Goal: Information Seeking & Learning: Learn about a topic

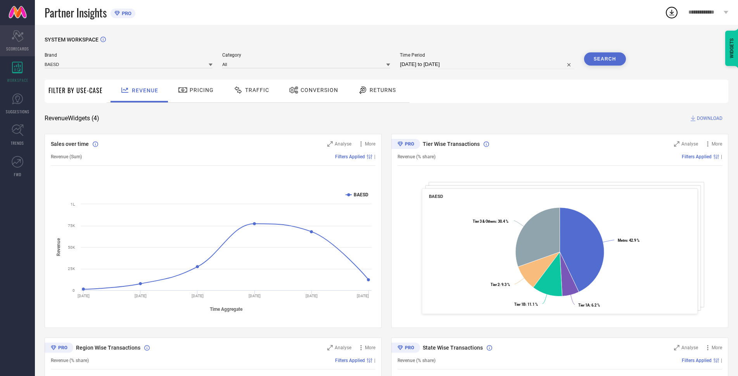
click at [12, 39] on icon "Scorecard" at bounding box center [18, 36] width 12 height 12
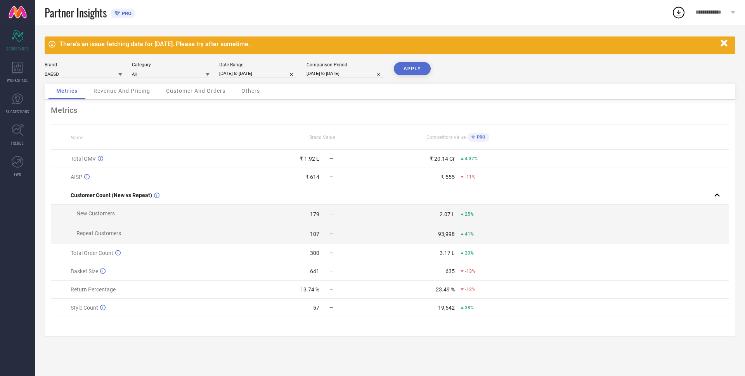
click at [98, 212] on span "New Customers" at bounding box center [95, 213] width 38 height 6
click at [104, 236] on span "Repeat Customers" at bounding box center [98, 233] width 45 height 6
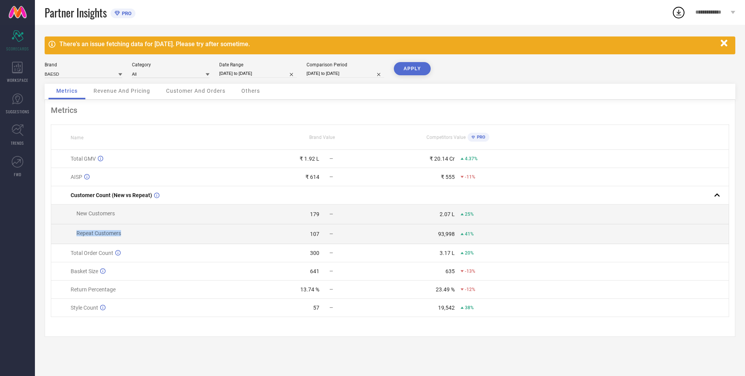
drag, startPoint x: 104, startPoint y: 239, endPoint x: 99, endPoint y: 247, distance: 10.3
click at [104, 236] on span "Repeat Customers" at bounding box center [98, 233] width 45 height 6
click at [94, 256] on span "Total Order Count" at bounding box center [92, 253] width 43 height 6
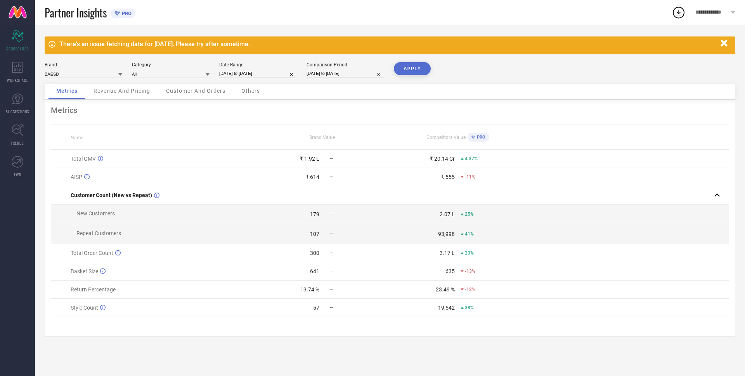
click at [82, 269] on td "Basket Size" at bounding box center [152, 271] width 203 height 18
click at [81, 292] on span "Return Percentage" at bounding box center [93, 289] width 45 height 6
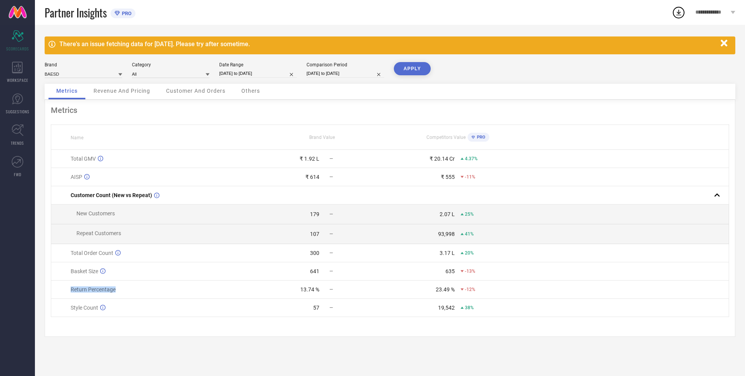
click at [81, 292] on span "Return Percentage" at bounding box center [93, 289] width 45 height 6
click at [79, 308] on span "Style Count" at bounding box center [85, 308] width 28 height 6
click at [308, 310] on div "57" at bounding box center [287, 308] width 64 height 6
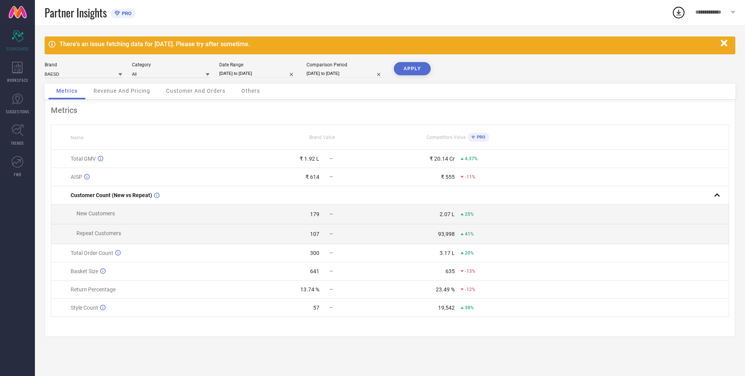
click at [314, 310] on div "57" at bounding box center [316, 308] width 6 height 6
click at [306, 299] on td "13.74 % —" at bounding box center [321, 289] width 135 height 18
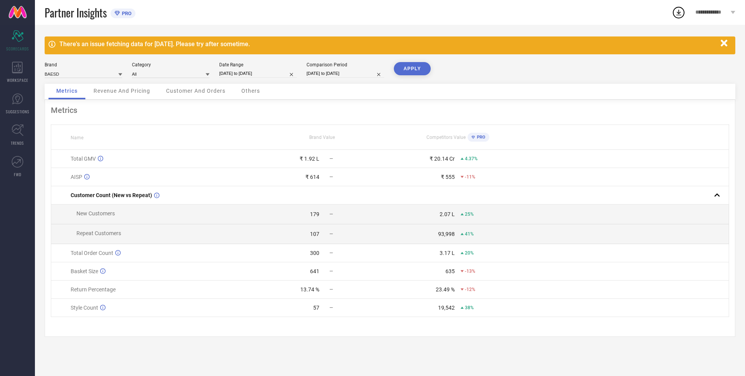
click at [443, 291] on div "23.49 %" at bounding box center [445, 289] width 19 height 6
click at [442, 291] on div "23.49 %" at bounding box center [445, 289] width 19 height 6
click at [452, 274] on div "635" at bounding box center [449, 271] width 9 height 6
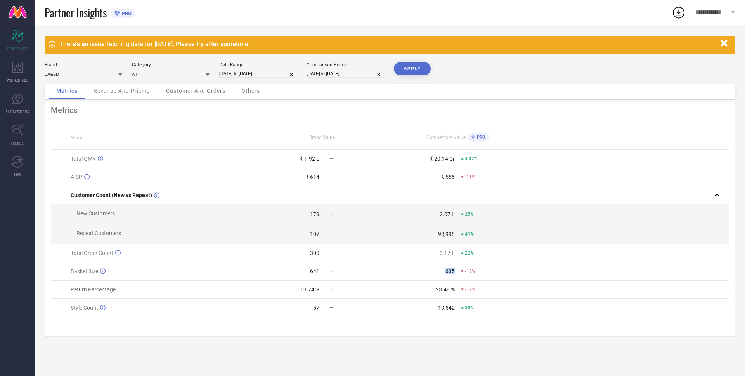
click at [452, 274] on div "635" at bounding box center [449, 271] width 9 height 6
drag, startPoint x: 128, startPoint y: 206, endPoint x: 87, endPoint y: 221, distance: 43.5
click at [128, 206] on td "New Customers" at bounding box center [152, 214] width 203 height 20
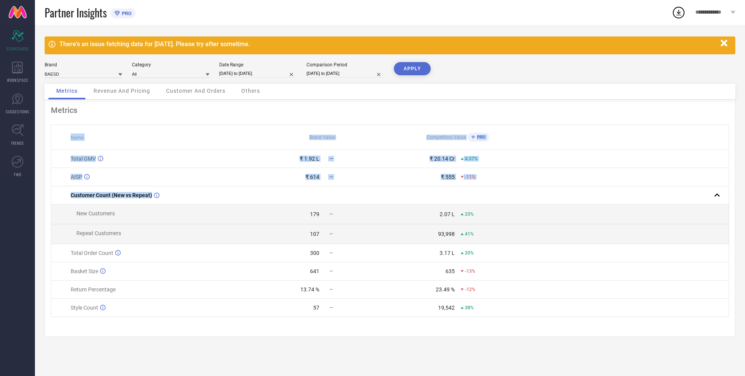
drag, startPoint x: 74, startPoint y: 216, endPoint x: 474, endPoint y: 329, distance: 416.4
click at [468, 330] on div "Metrics Name Brand Value Competitors Value PRO Total GMV ₹ 1.92 L — ₹ 20.14 Cr …" at bounding box center [390, 218] width 691 height 237
click at [514, 299] on td "23.49 % -12%" at bounding box center [457, 289] width 135 height 18
click at [511, 288] on td "23.49 % -12%" at bounding box center [457, 289] width 135 height 18
drag, startPoint x: 69, startPoint y: 162, endPoint x: 493, endPoint y: 240, distance: 431.9
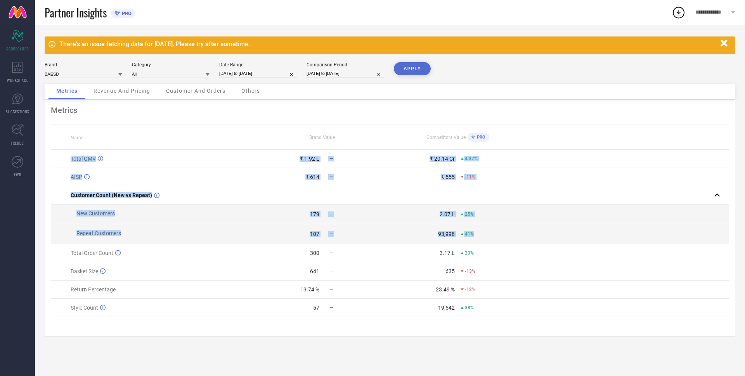
click at [493, 240] on tbody "Total GMV ₹ 1.92 L — ₹ 20.14 Cr 4.37% AISP ₹ 614 — ₹ 555 -11% Customer Count (N…" at bounding box center [390, 233] width 678 height 167
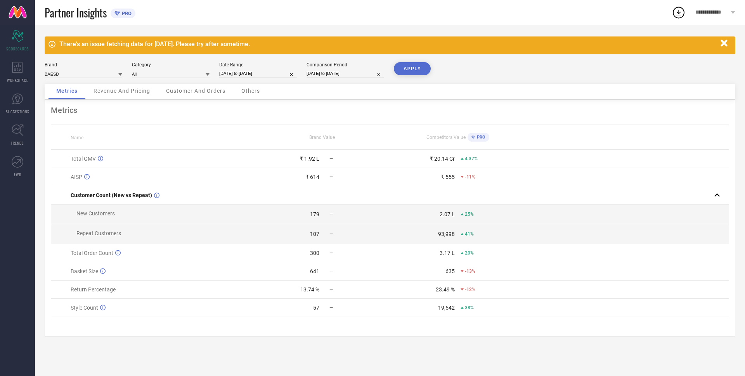
click at [266, 254] on div "300" at bounding box center [287, 253] width 64 height 6
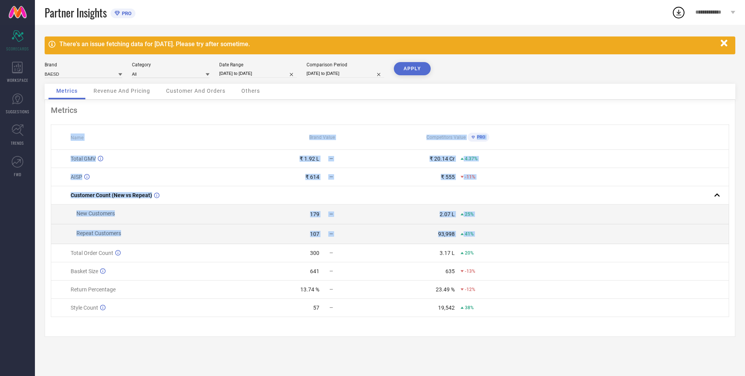
drag, startPoint x: 66, startPoint y: 260, endPoint x: 525, endPoint y: 336, distance: 465.1
click at [526, 337] on div "Metrics Name Brand Value Competitors Value PRO Total GMV ₹ 1.92 L — ₹ 20.14 Cr …" at bounding box center [390, 218] width 691 height 237
click at [533, 280] on td at bounding box center [626, 271] width 203 height 18
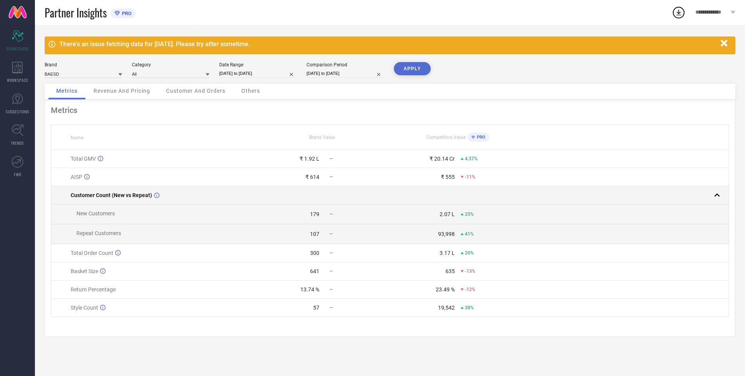
click at [714, 196] on rect at bounding box center [716, 195] width 11 height 11
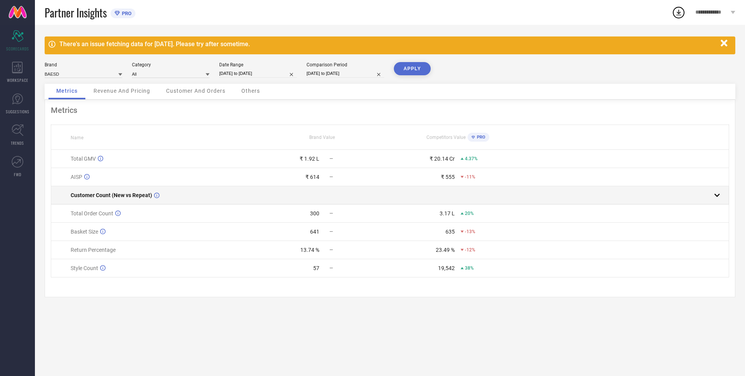
click at [714, 196] on rect at bounding box center [716, 195] width 11 height 11
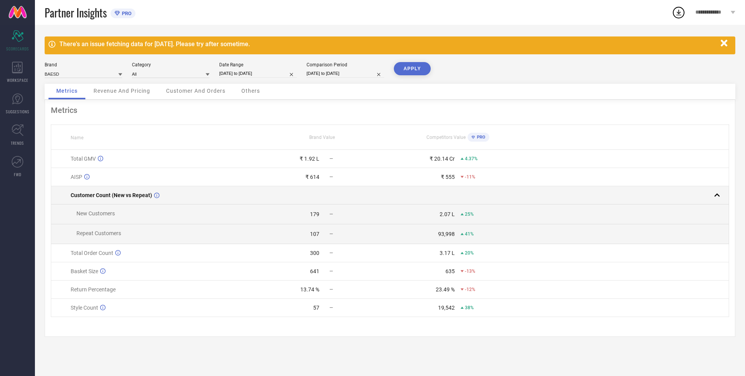
click at [714, 196] on rect at bounding box center [716, 195] width 11 height 11
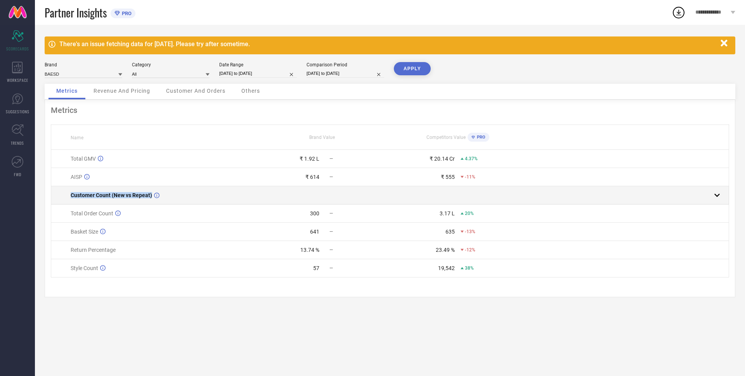
drag, startPoint x: 69, startPoint y: 199, endPoint x: 185, endPoint y: 199, distance: 116.0
click at [185, 199] on td "Customer Count (New vs Repeat)" at bounding box center [152, 195] width 203 height 18
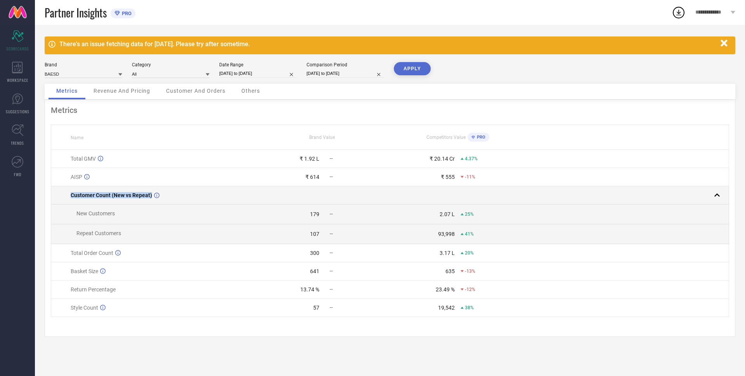
click at [174, 196] on div "Customer Count (New vs Repeat)" at bounding box center [162, 195] width 183 height 6
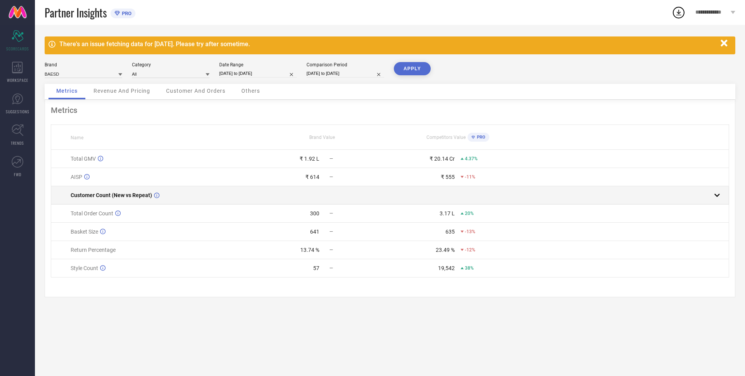
click at [78, 198] on span "Customer Count (New vs Repeat)" at bounding box center [111, 195] width 81 height 6
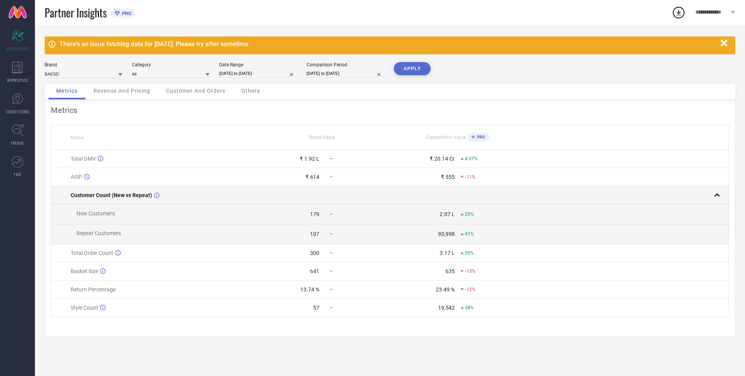
click at [85, 190] on td "Customer Count (New vs Repeat)" at bounding box center [152, 195] width 203 height 18
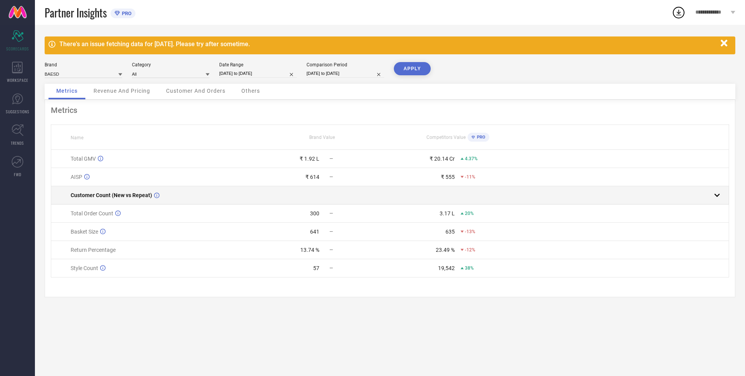
click at [89, 195] on span "Customer Count (New vs Repeat)" at bounding box center [111, 195] width 81 height 6
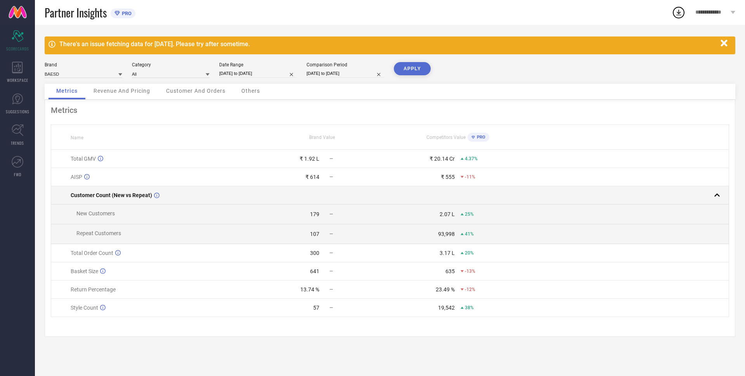
click at [108, 196] on span "Customer Count (New vs Repeat)" at bounding box center [111, 195] width 81 height 6
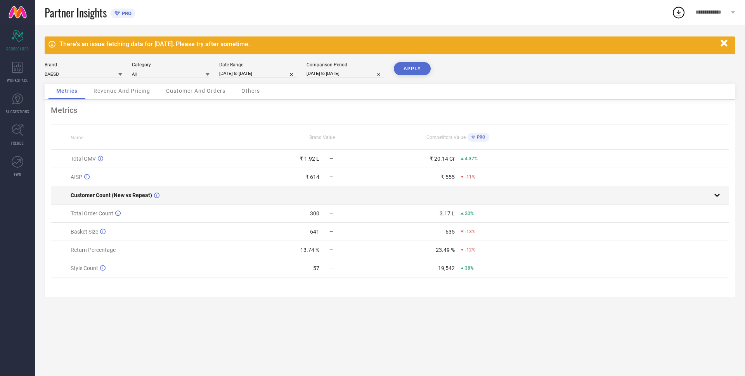
click at [116, 195] on span "Customer Count (New vs Repeat)" at bounding box center [111, 195] width 81 height 6
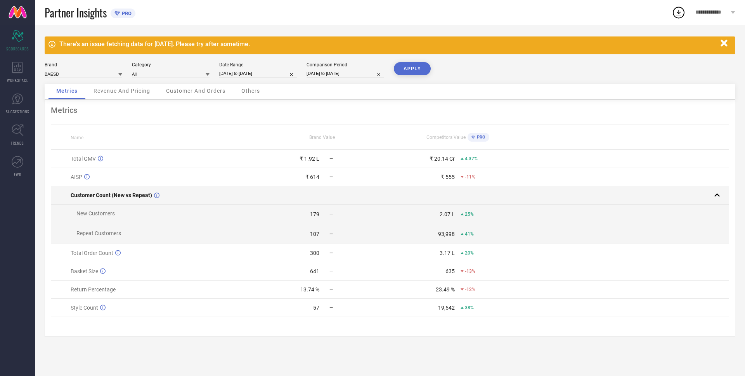
click at [116, 195] on span "Customer Count (New vs Repeat)" at bounding box center [111, 195] width 81 height 6
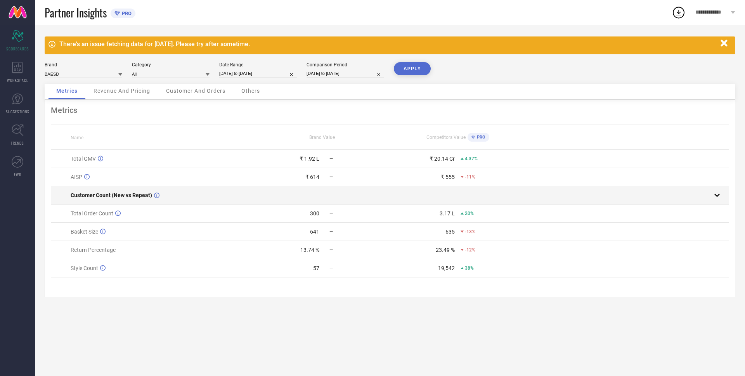
click at [123, 189] on td "Customer Count (New vs Repeat)" at bounding box center [152, 195] width 203 height 18
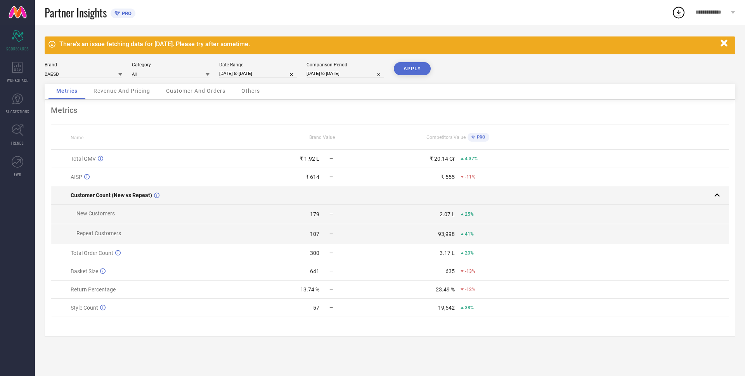
click at [110, 196] on span "Customer Count (New vs Repeat)" at bounding box center [111, 195] width 81 height 6
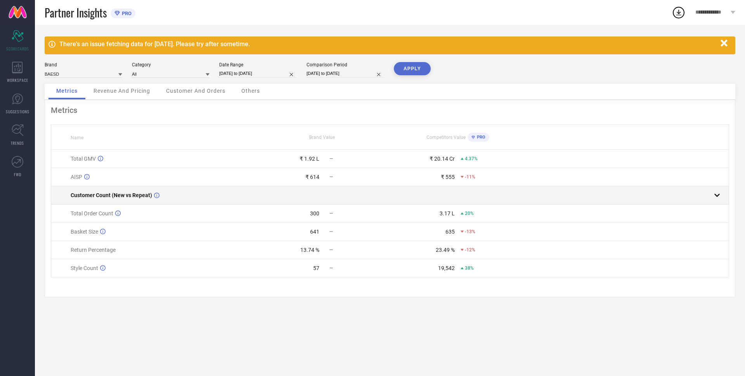
click at [110, 196] on span "Customer Count (New vs Repeat)" at bounding box center [111, 195] width 81 height 6
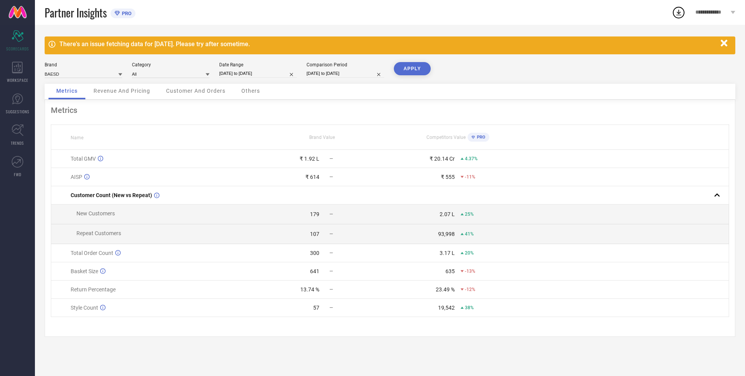
click at [311, 215] on div "179" at bounding box center [314, 214] width 9 height 6
click at [308, 236] on div "107" at bounding box center [287, 234] width 64 height 6
click at [441, 213] on td "2.07 L 25%" at bounding box center [457, 214] width 135 height 20
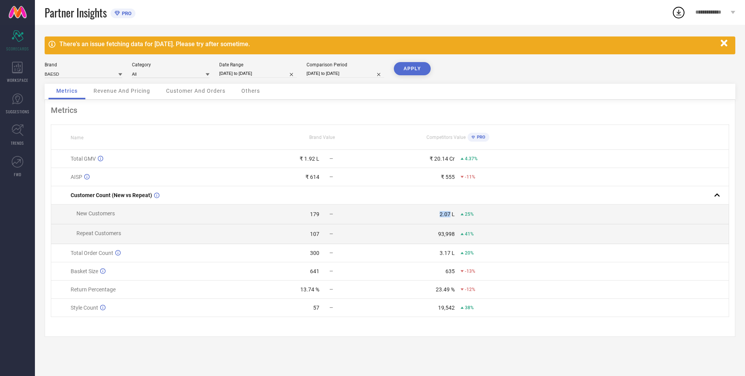
click at [441, 213] on td "2.07 L 25%" at bounding box center [457, 214] width 135 height 20
click at [441, 235] on div "93,998" at bounding box center [446, 234] width 17 height 6
click at [259, 215] on td "179 —" at bounding box center [321, 214] width 135 height 20
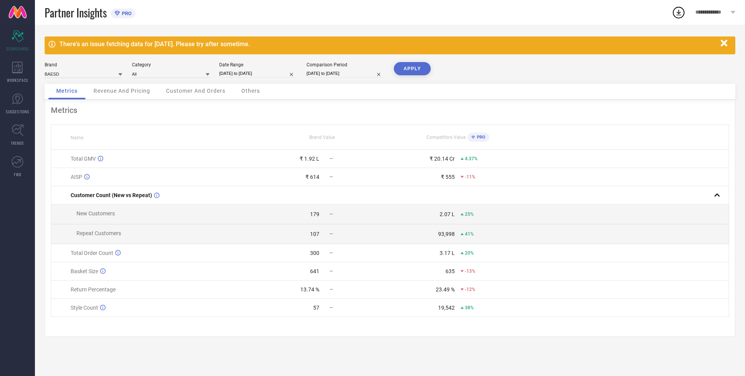
click at [308, 160] on div "₹ 1.92 L" at bounding box center [309, 159] width 20 height 6
click at [381, 182] on td "₹ 614 —" at bounding box center [321, 177] width 135 height 18
click at [11, 48] on span "SCORECARDS" at bounding box center [17, 49] width 23 height 6
click at [117, 80] on div "Brand BAESD Category All Date Range [DATE] to [DATE] Comparison Period [DATE] t…" at bounding box center [390, 73] width 691 height 22
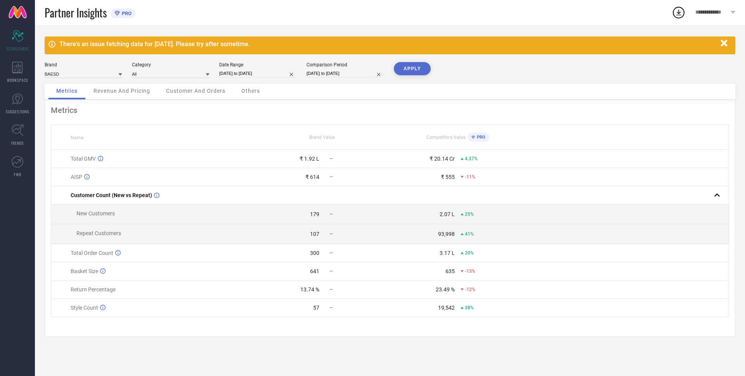
click at [125, 95] on div "Revenue And Pricing" at bounding box center [122, 92] width 72 height 16
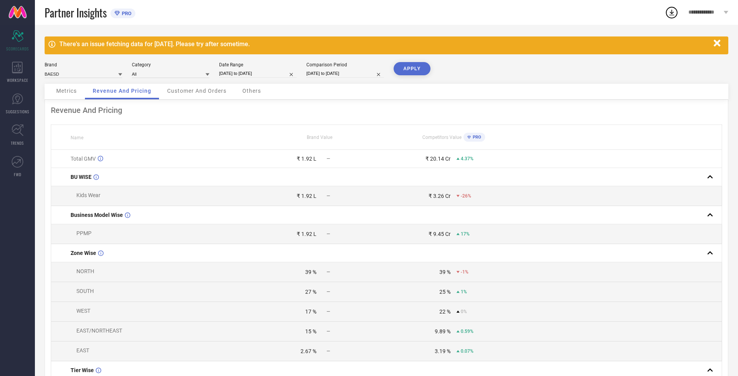
click at [188, 93] on span "Customer And Orders" at bounding box center [196, 91] width 59 height 6
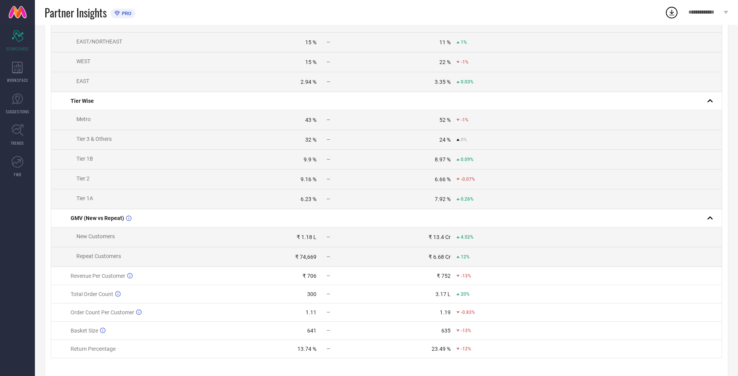
scroll to position [256, 0]
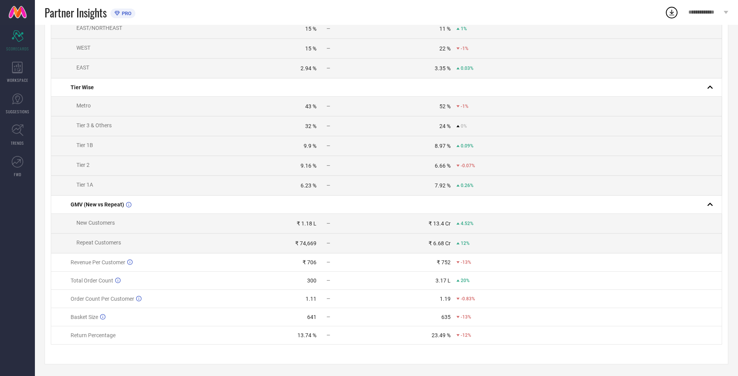
drag, startPoint x: 149, startPoint y: 391, endPoint x: 541, endPoint y: 284, distance: 405.9
click at [549, 284] on td at bounding box center [621, 281] width 201 height 18
click at [117, 235] on td "Repeat Customers" at bounding box center [151, 244] width 201 height 20
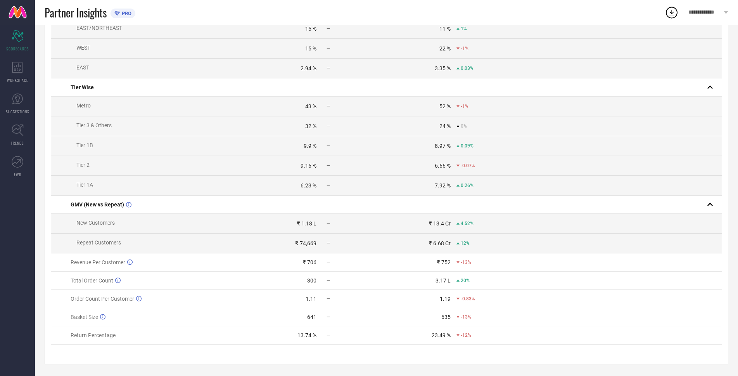
click at [71, 259] on span "Revenue Per Customer" at bounding box center [98, 262] width 55 height 6
click at [72, 278] on span "Total Order Count" at bounding box center [92, 280] width 43 height 6
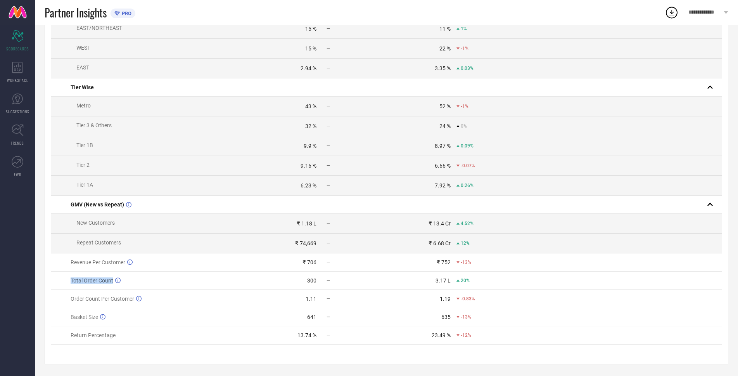
click at [72, 279] on span "Total Order Count" at bounding box center [92, 280] width 43 height 6
click at [74, 277] on span "Total Order Count" at bounding box center [92, 280] width 43 height 6
click at [74, 298] on span "Order Count Per Customer" at bounding box center [103, 299] width 64 height 6
click at [71, 294] on td "Order Count Per Customer" at bounding box center [151, 299] width 201 height 18
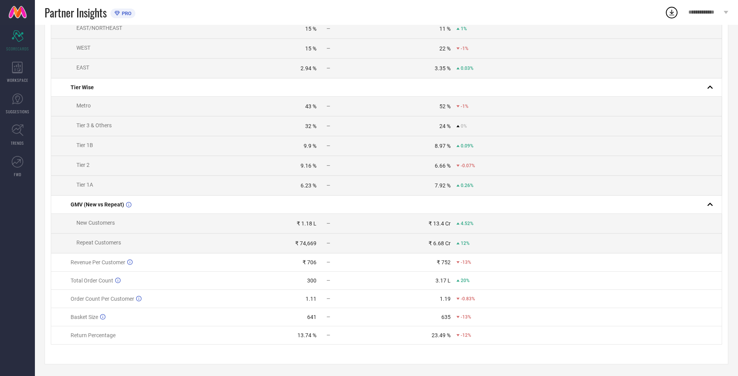
click at [70, 322] on td "Basket Size" at bounding box center [151, 317] width 201 height 18
click at [70, 321] on td "Basket Size" at bounding box center [151, 317] width 201 height 18
click at [83, 330] on td "Return Percentage" at bounding box center [151, 335] width 201 height 18
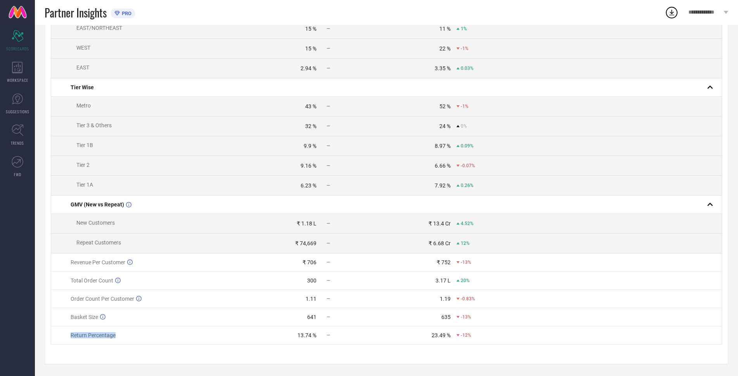
click at [83, 329] on td "Return Percentage" at bounding box center [151, 335] width 201 height 18
click at [485, 331] on td "23.49 % -12%" at bounding box center [454, 335] width 134 height 18
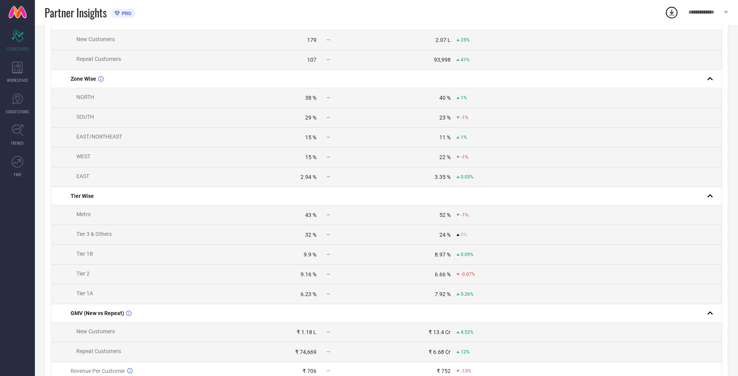
scroll to position [0, 0]
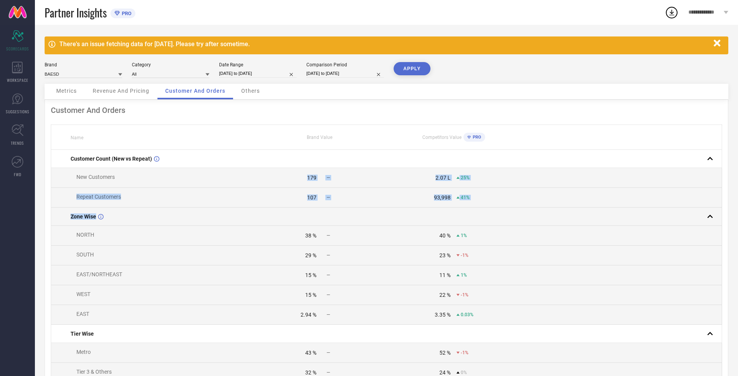
drag, startPoint x: 77, startPoint y: 183, endPoint x: 128, endPoint y: 217, distance: 61.3
click at [128, 217] on tbody "Customer Count (New vs Repeat) New Customers 179 — 2.07 L 25% Repeat Customers …" at bounding box center [386, 370] width 671 height 441
drag, startPoint x: 60, startPoint y: 171, endPoint x: 512, endPoint y: 211, distance: 453.7
click at [511, 211] on tbody "Customer Count (New vs Repeat) New Customers 179 — 2.07 L 25% Repeat Customers …" at bounding box center [386, 370] width 671 height 441
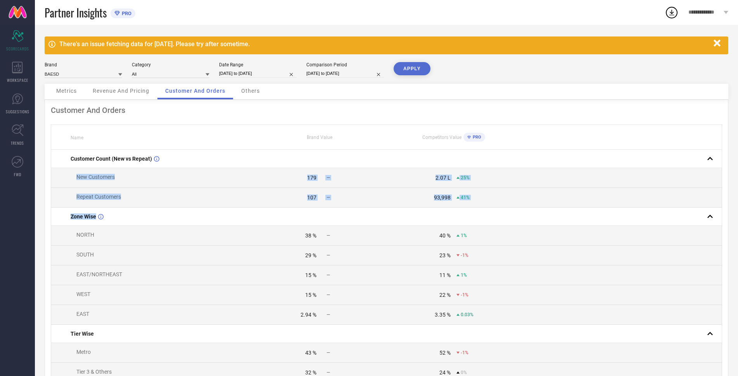
click at [465, 192] on td "93,998 41%" at bounding box center [454, 198] width 134 height 20
click at [405, 198] on div "93,998" at bounding box center [419, 197] width 64 height 6
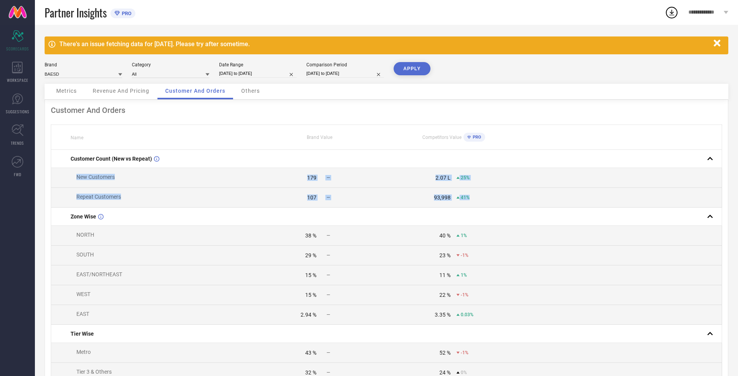
drag, startPoint x: 70, startPoint y: 174, endPoint x: 472, endPoint y: 198, distance: 402.6
click at [472, 198] on tbody "Customer Count (New vs Repeat) New Customers 179 — 2.07 L 25% Repeat Customers …" at bounding box center [386, 370] width 671 height 441
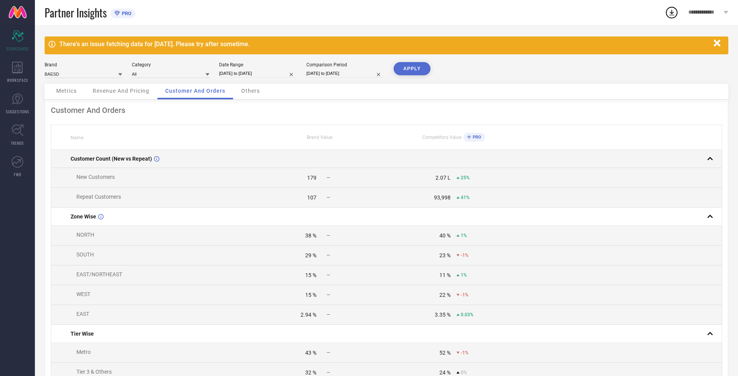
click at [193, 156] on td "Customer Count (New vs Repeat)" at bounding box center [151, 159] width 201 height 18
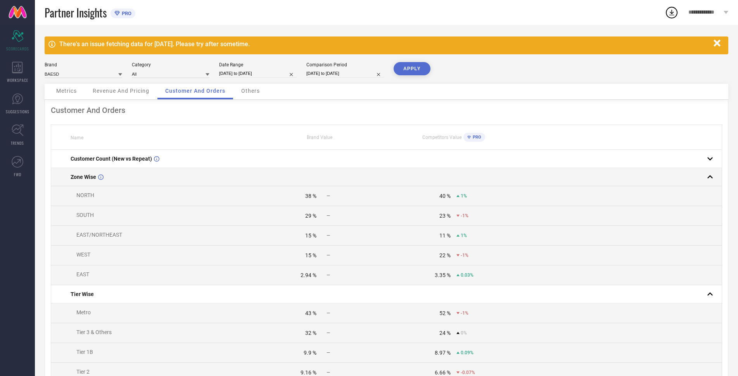
click at [77, 178] on span "Zone Wise" at bounding box center [84, 177] width 26 height 6
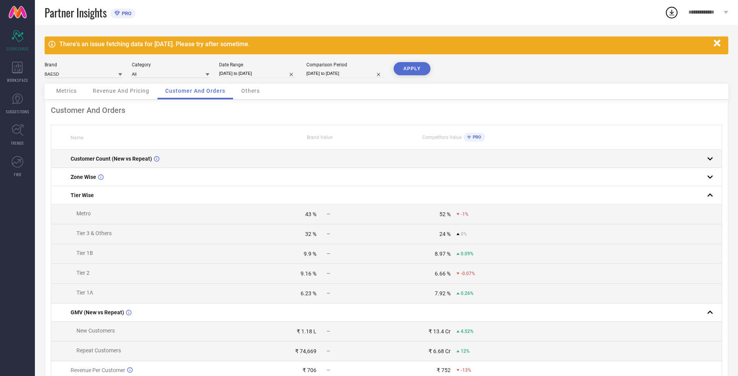
click at [68, 161] on td "Customer Count (New vs Repeat)" at bounding box center [151, 159] width 201 height 18
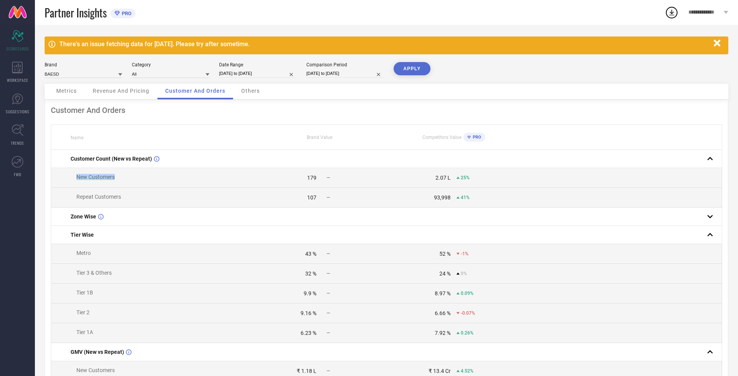
drag, startPoint x: 81, startPoint y: 175, endPoint x: 93, endPoint y: 188, distance: 18.1
click at [93, 188] on td "New Customers" at bounding box center [151, 178] width 201 height 20
drag, startPoint x: 75, startPoint y: 201, endPoint x: 99, endPoint y: 201, distance: 24.1
click at [75, 200] on span "Repeat Customers" at bounding box center [96, 197] width 50 height 6
click at [87, 199] on span "Repeat Customers" at bounding box center [98, 197] width 45 height 6
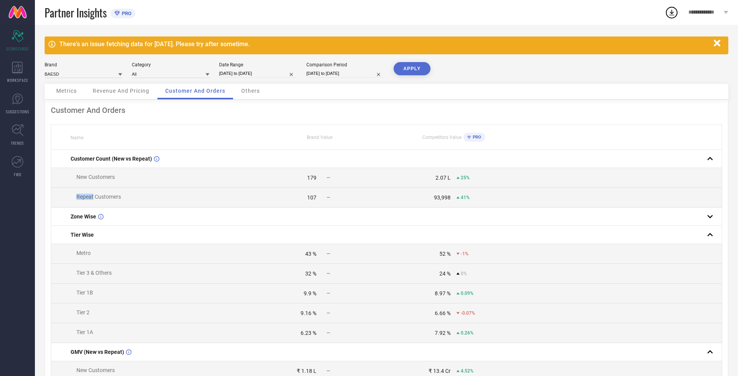
click at [87, 199] on span "Repeat Customers" at bounding box center [98, 197] width 45 height 6
click at [195, 185] on td "New Customers" at bounding box center [151, 178] width 201 height 20
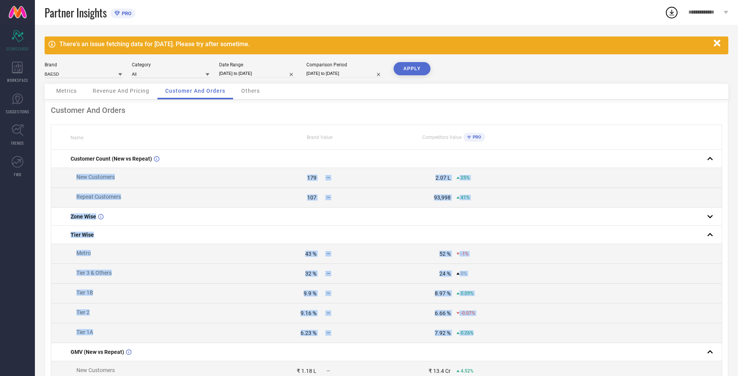
drag, startPoint x: 71, startPoint y: 177, endPoint x: 504, endPoint y: 334, distance: 460.1
click at [504, 334] on tbody "Customer Count (New vs Repeat) New Customers 179 — 2.07 L 25% Repeat Customers …" at bounding box center [386, 321] width 671 height 342
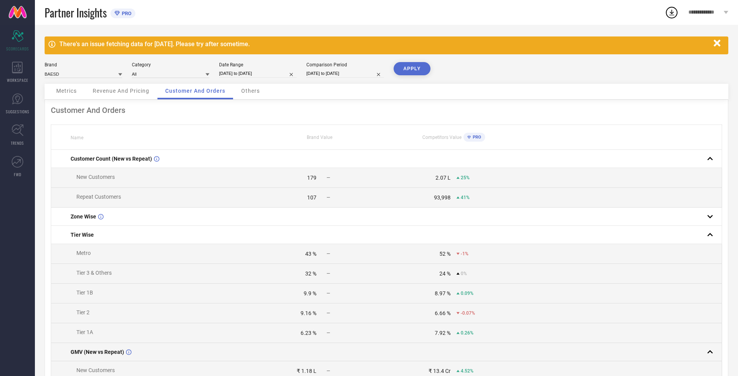
click at [197, 361] on td "GMV (New vs Repeat)" at bounding box center [151, 352] width 201 height 18
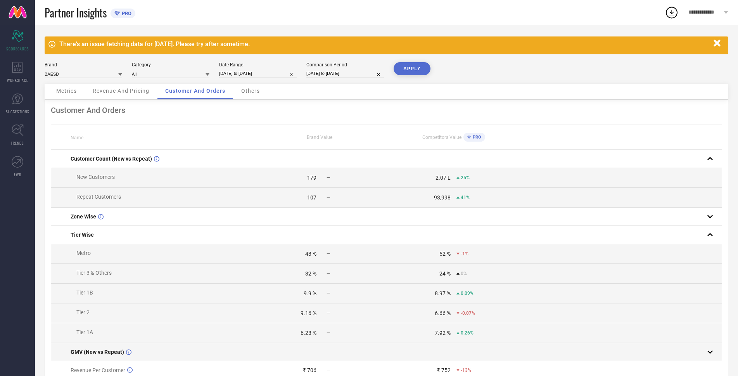
click at [197, 361] on td "GMV (New vs Repeat)" at bounding box center [151, 352] width 201 height 18
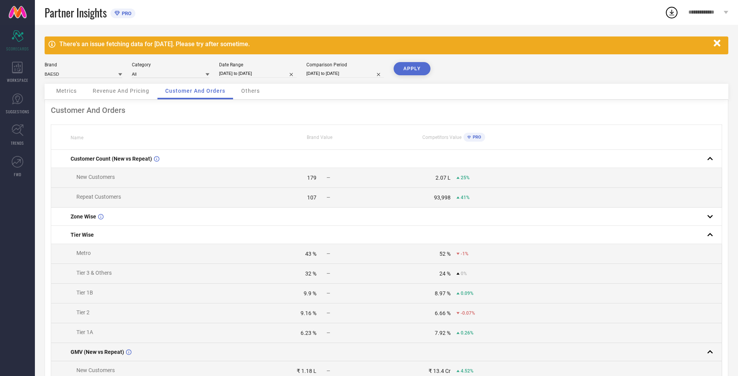
click at [197, 361] on td "GMV (New vs Repeat)" at bounding box center [151, 352] width 201 height 18
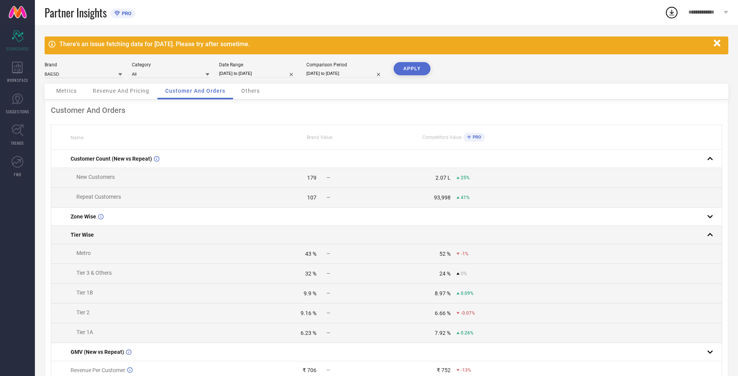
click at [87, 244] on td "Tier Wise" at bounding box center [151, 235] width 201 height 18
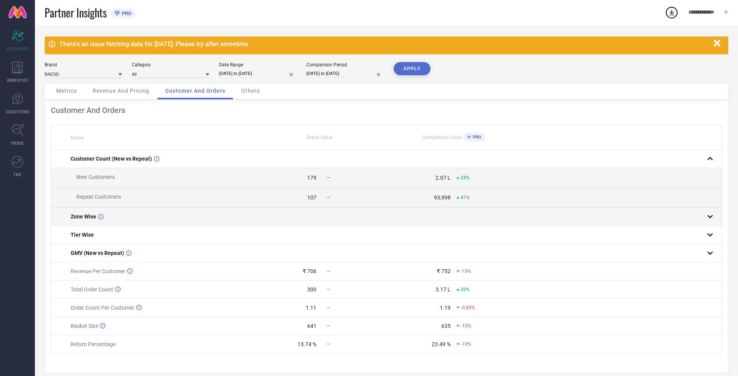
click at [110, 222] on td "Zone Wise" at bounding box center [151, 217] width 201 height 18
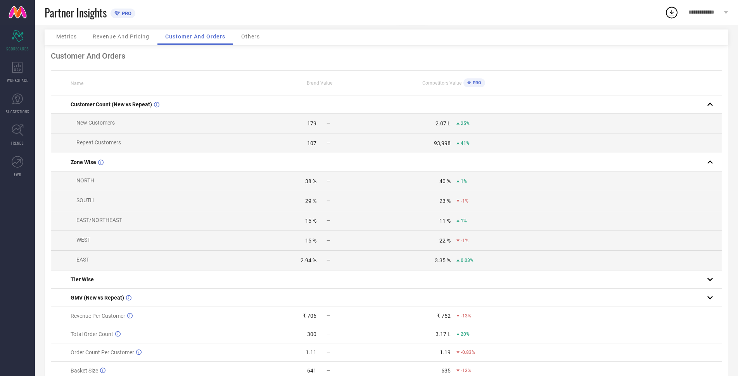
scroll to position [115, 0]
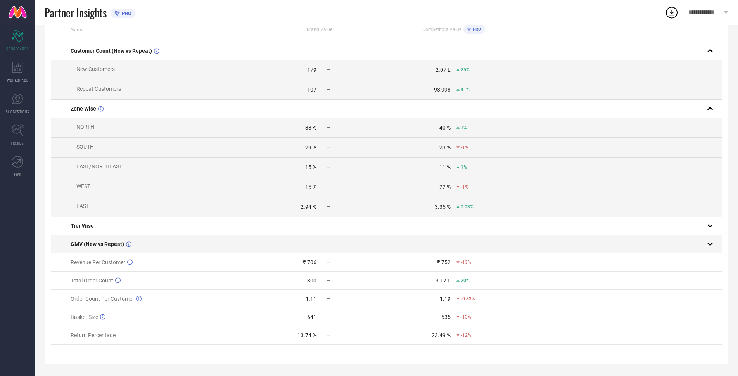
click at [93, 250] on td "GMV (New vs Repeat)" at bounding box center [151, 244] width 201 height 18
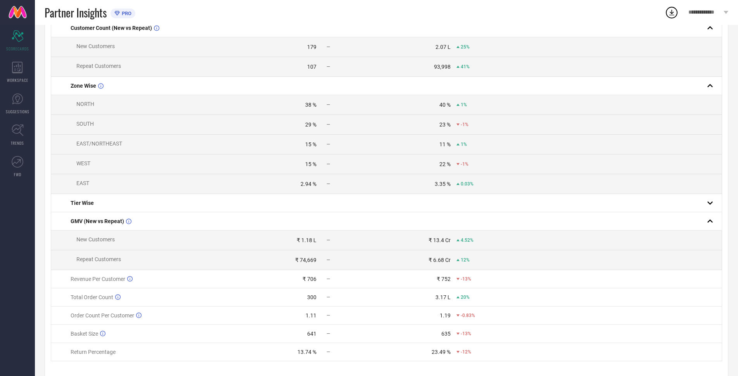
scroll to position [116, 0]
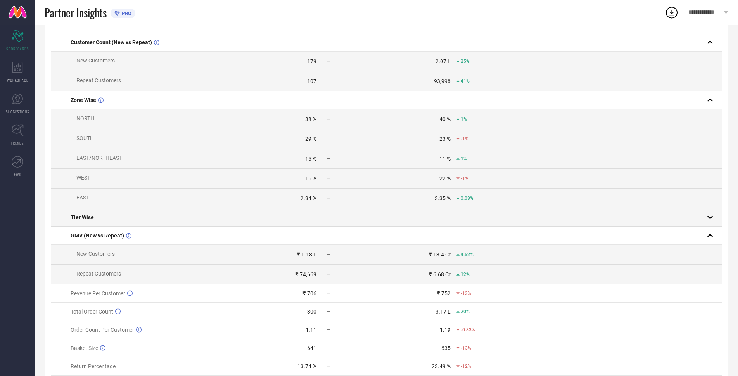
click at [120, 220] on div "Tier Wise" at bounding box center [162, 217] width 182 height 6
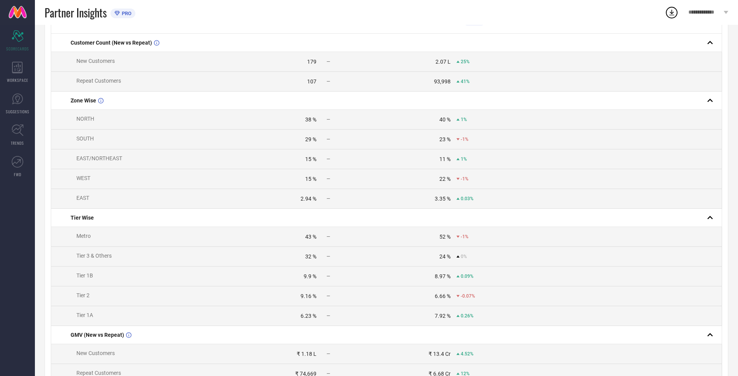
scroll to position [0, 0]
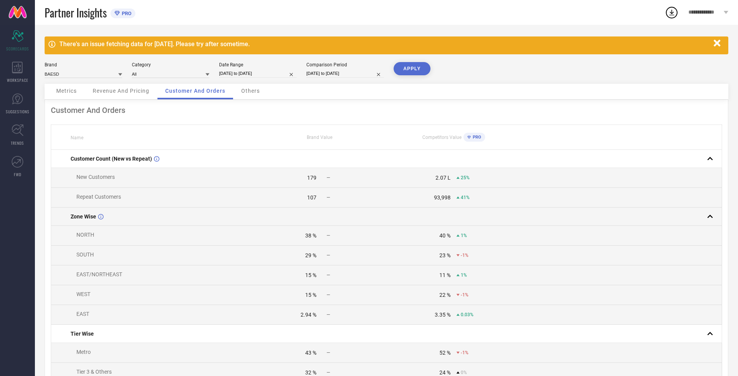
click at [136, 222] on td "Zone Wise" at bounding box center [151, 217] width 201 height 18
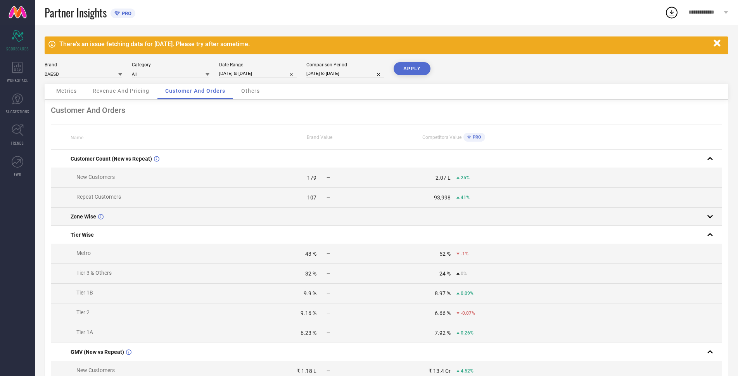
click at [136, 220] on div "Zone Wise" at bounding box center [162, 216] width 182 height 6
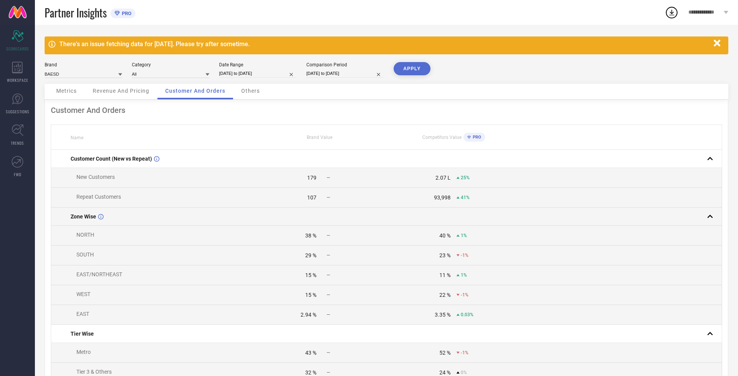
click at [136, 219] on div "Zone Wise" at bounding box center [162, 216] width 182 height 6
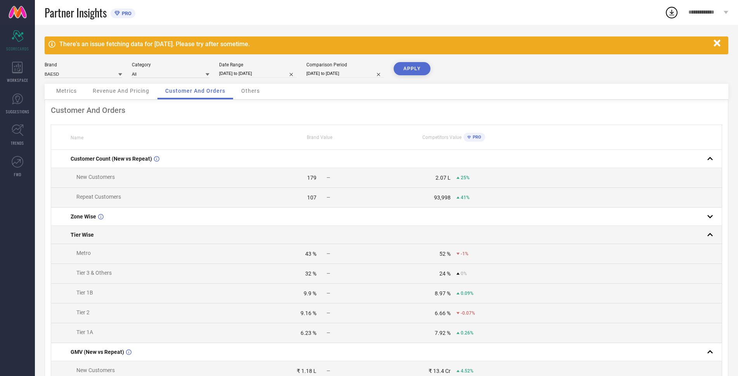
click at [129, 234] on td "Tier Wise" at bounding box center [151, 235] width 201 height 18
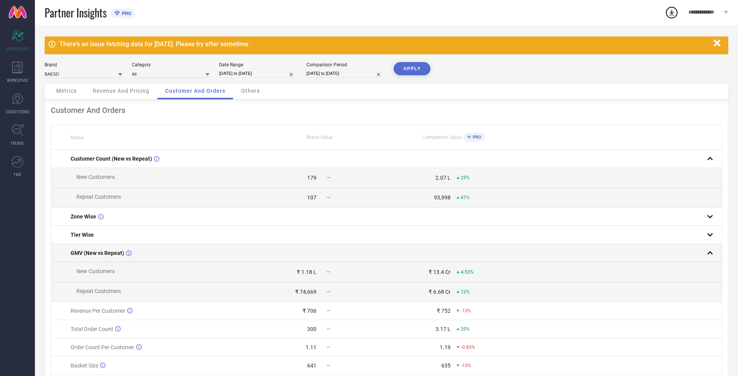
click at [128, 251] on td "GMV (New vs Repeat)" at bounding box center [151, 253] width 201 height 18
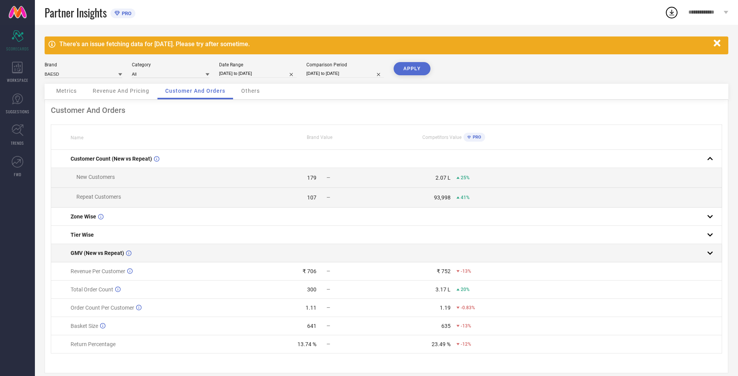
click at [102, 249] on td "GMV (New vs Repeat)" at bounding box center [151, 253] width 201 height 18
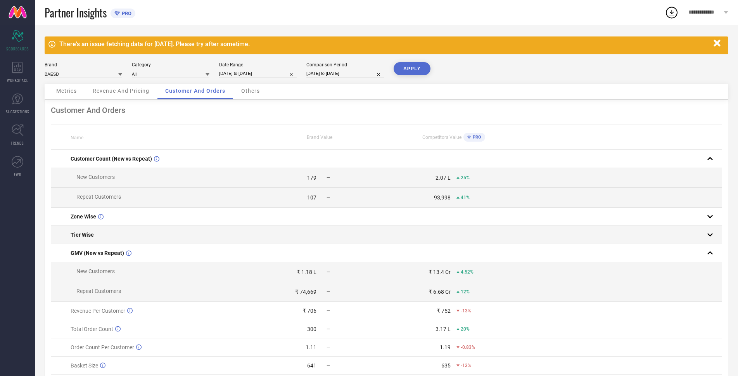
click at [102, 243] on td "Tier Wise" at bounding box center [151, 235] width 201 height 18
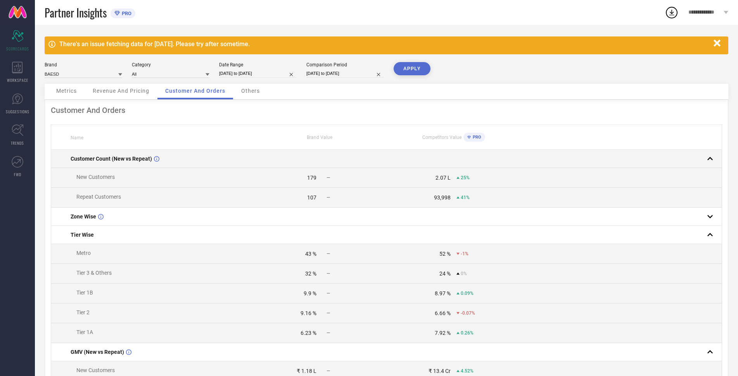
click at [99, 151] on td "Customer Count (New vs Repeat)" at bounding box center [151, 159] width 201 height 18
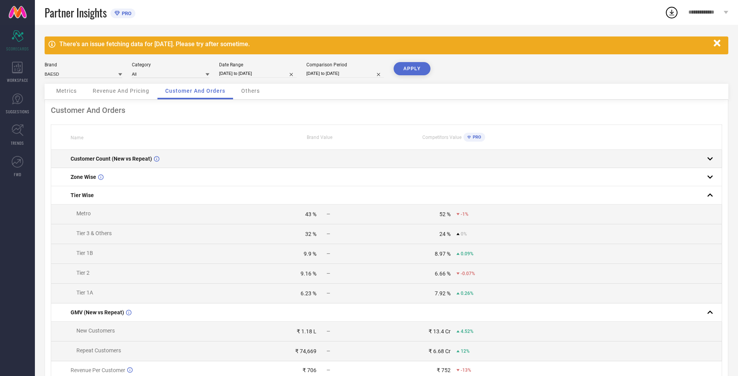
click at [99, 151] on td "Customer Count (New vs Repeat)" at bounding box center [151, 159] width 201 height 18
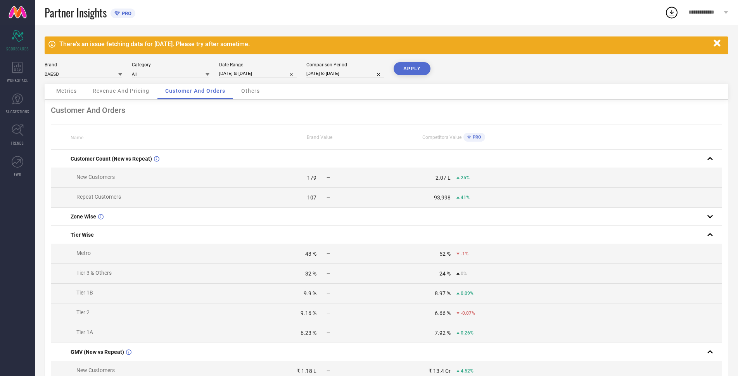
scroll to position [155, 0]
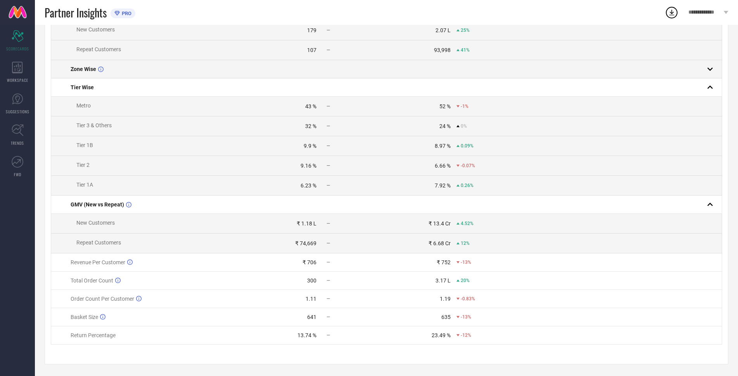
click at [85, 68] on td "Zone Wise" at bounding box center [151, 69] width 201 height 18
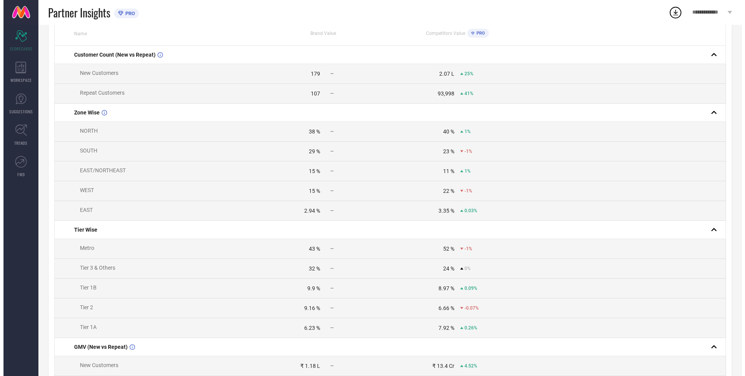
scroll to position [0, 0]
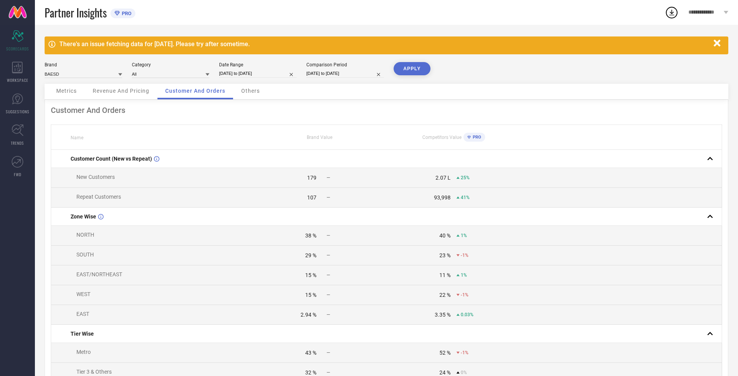
click at [248, 82] on div "Brand BAESD Category All Date Range [DATE] to [DATE] Comparison Period [DATE] t…" at bounding box center [387, 73] width 684 height 22
click at [252, 92] on span "Others" at bounding box center [250, 91] width 19 height 6
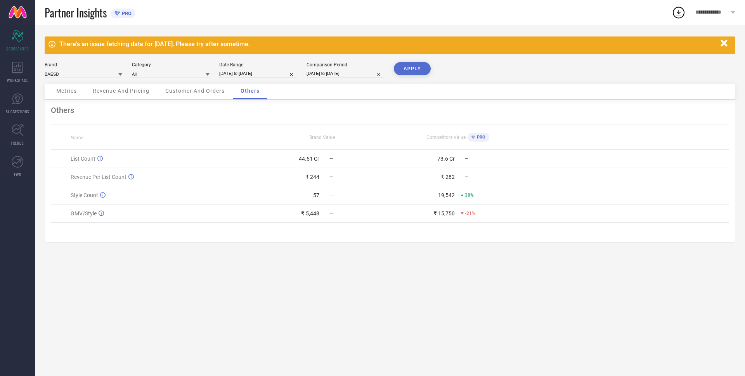
click at [186, 95] on div "Customer And Orders" at bounding box center [195, 92] width 75 height 16
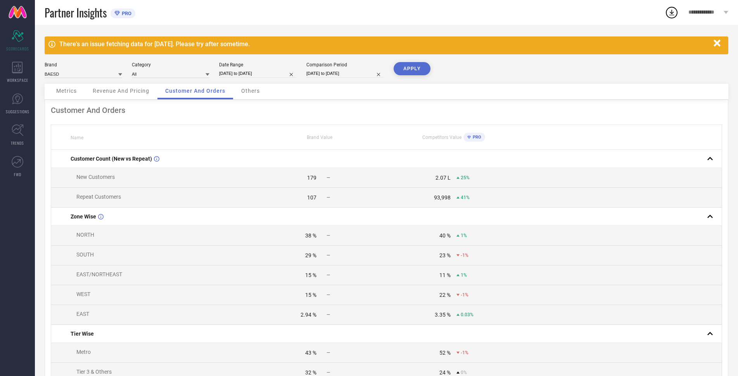
click at [249, 83] on div "Brand BAESD Category All Date Range [DATE] to [DATE] Comparison Period [DATE] t…" at bounding box center [387, 73] width 684 height 22
click at [252, 85] on div "Others" at bounding box center [251, 92] width 34 height 16
